Goal: Information Seeking & Learning: Learn about a topic

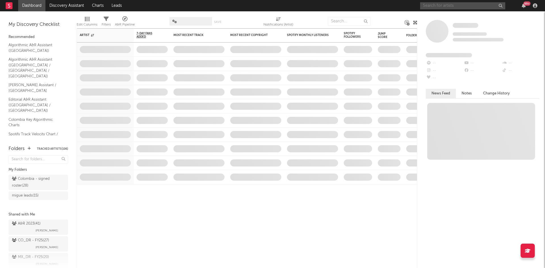
click at [449, 7] on input "text" at bounding box center [462, 5] width 85 height 7
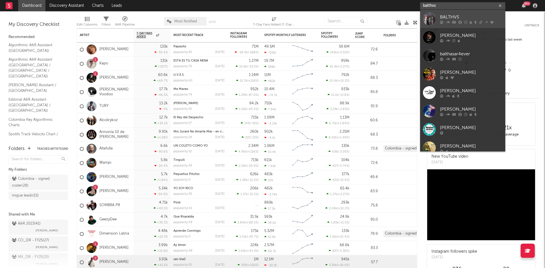
type input "balthvs"
click at [455, 17] on div "BALTHVS" at bounding box center [471, 17] width 62 height 7
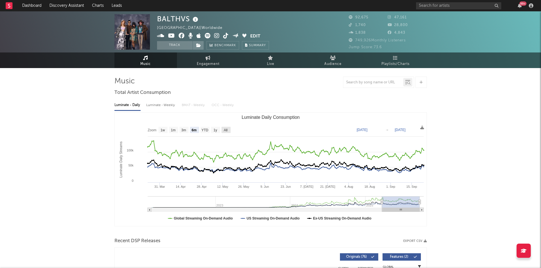
click at [224, 131] on text "All" at bounding box center [225, 130] width 4 height 4
select select "All"
type input "[DATE]"
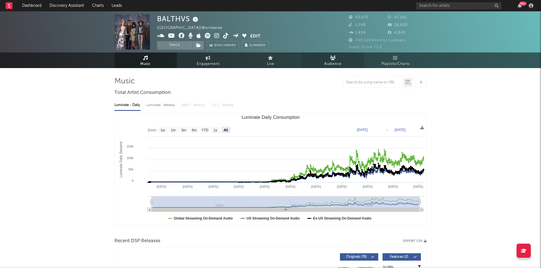
click at [327, 64] on span "Audience" at bounding box center [332, 64] width 17 height 7
